Goal: Transaction & Acquisition: Purchase product/service

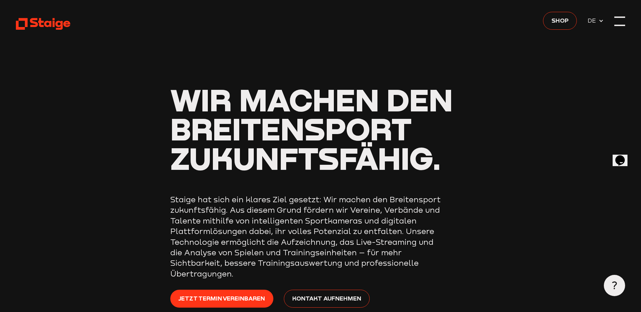
click at [625, 21] on div at bounding box center [619, 21] width 10 height 10
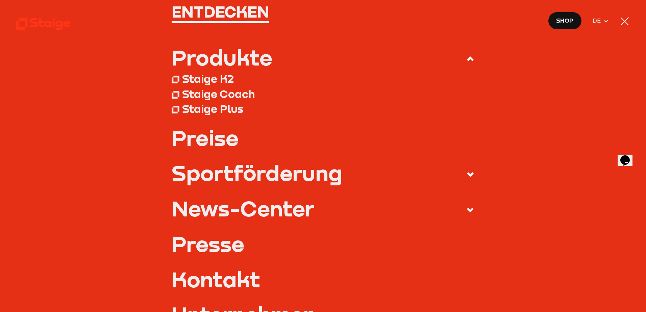
scroll to position [68, 0]
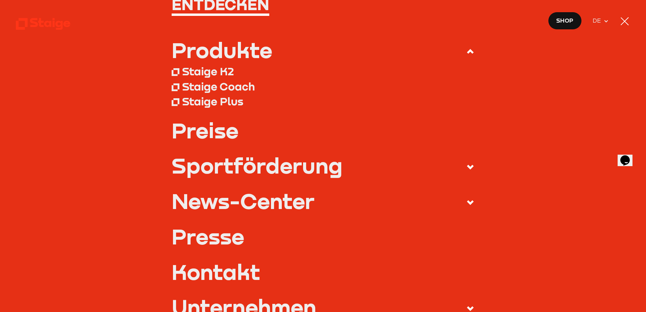
click at [206, 132] on link "Preise" at bounding box center [323, 130] width 303 height 21
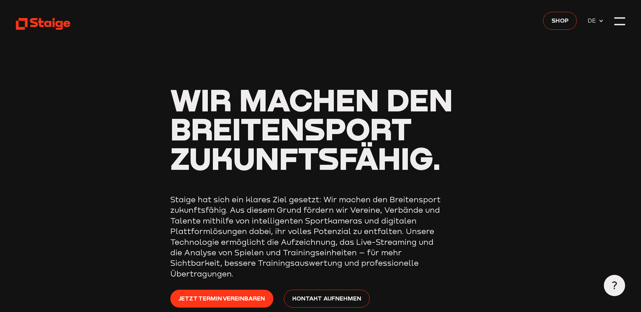
click at [580, 27] on div "Shop DE EN" at bounding box center [573, 21] width 61 height 18
click at [555, 23] on span "Shop" at bounding box center [560, 20] width 17 height 9
